Goal: Task Accomplishment & Management: Complete application form

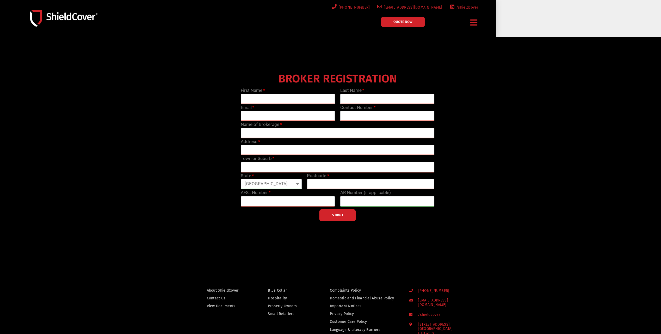
click at [291, 100] on input "text" at bounding box center [288, 99] width 94 height 10
type input "[PERSON_NAME]"
type input "Kernke"
type input "[PERSON_NAME][EMAIL_ADDRESS][DOMAIN_NAME]"
type input "[PERSON_NAME]"
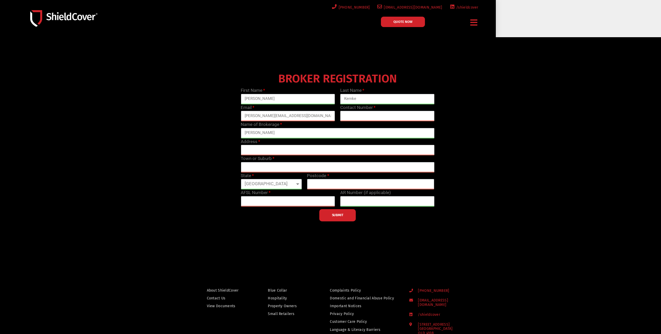
type input "[STREET_ADDRESS][PERSON_NAME]"
type input "Ormeau"
type input "4209"
click at [349, 117] on input "text" at bounding box center [387, 116] width 94 height 10
type input "0429647504"
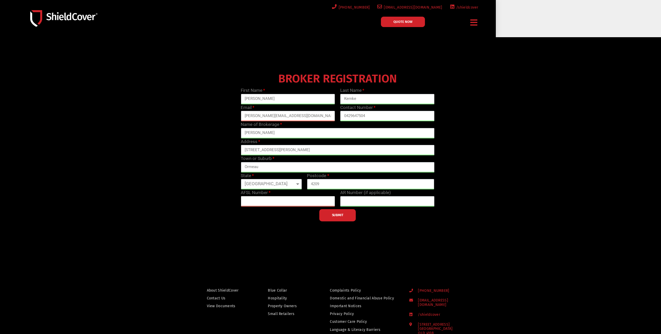
click at [248, 200] on input "text" at bounding box center [288, 201] width 94 height 10
paste input "238312"
type input "238312"
click at [341, 215] on span "SUBMIT" at bounding box center [337, 215] width 11 height 1
